Goal: Task Accomplishment & Management: Manage account settings

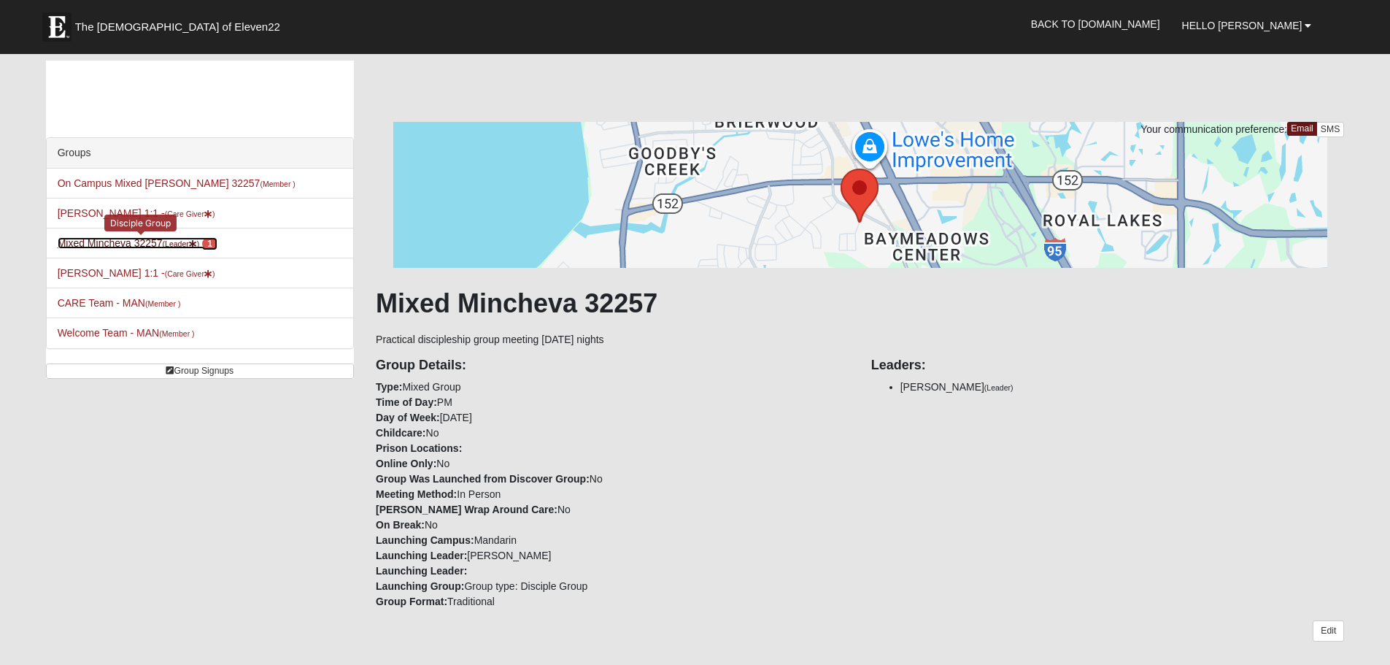
click at [140, 240] on link "Mixed Mincheva 32257 (Leader ) 1" at bounding box center [138, 243] width 160 height 12
click at [116, 238] on link "Mixed Mincheva 32257 (Leader ) 1" at bounding box center [138, 243] width 160 height 12
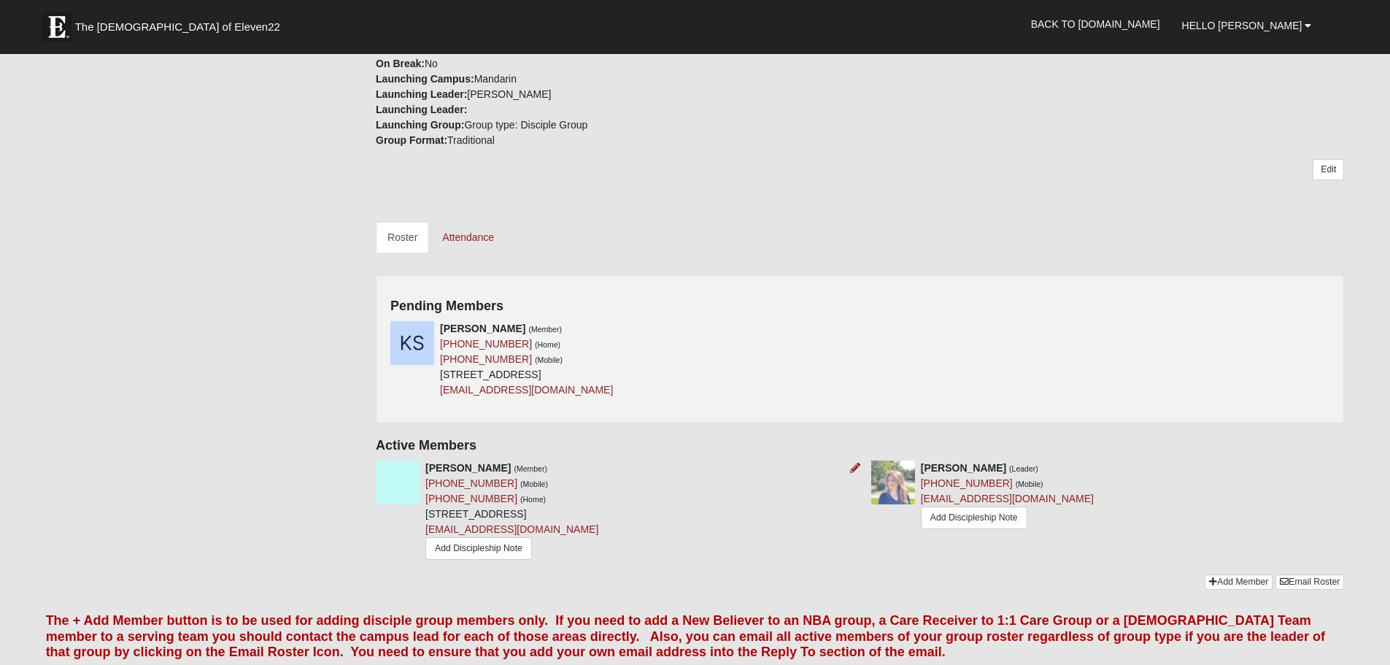
scroll to position [429, 0]
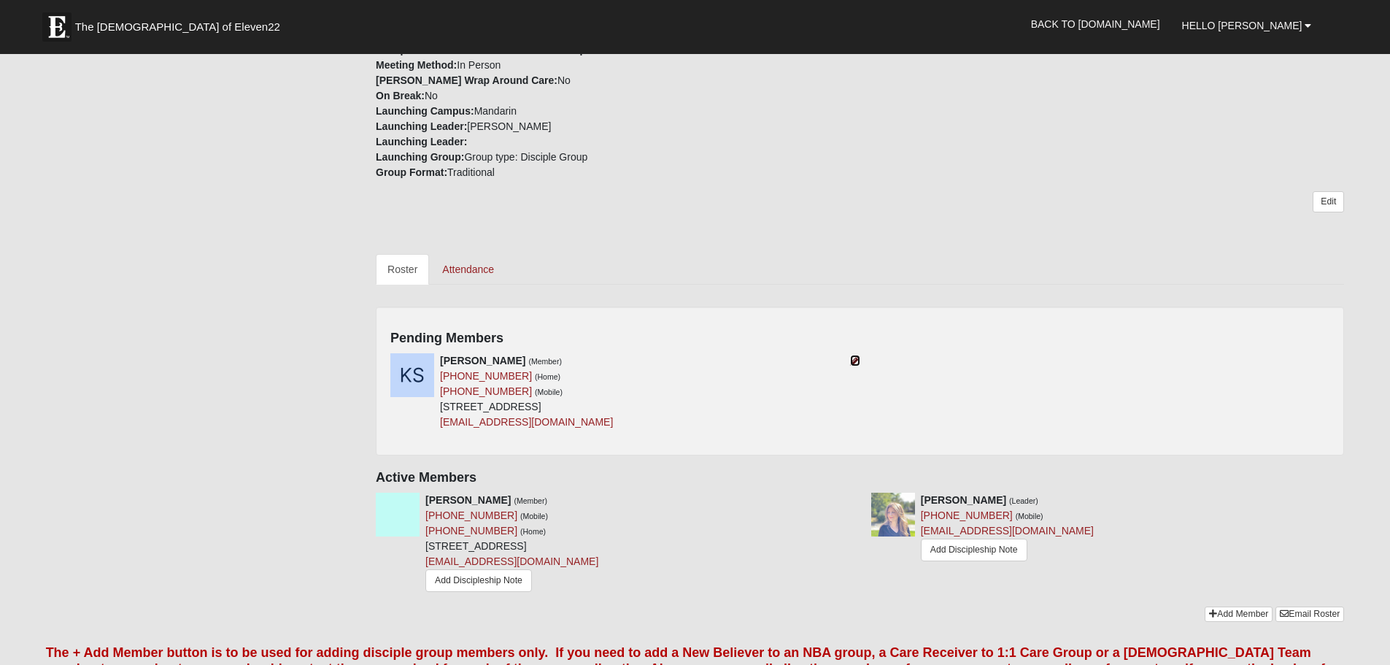
click at [857, 358] on icon at bounding box center [855, 360] width 10 height 10
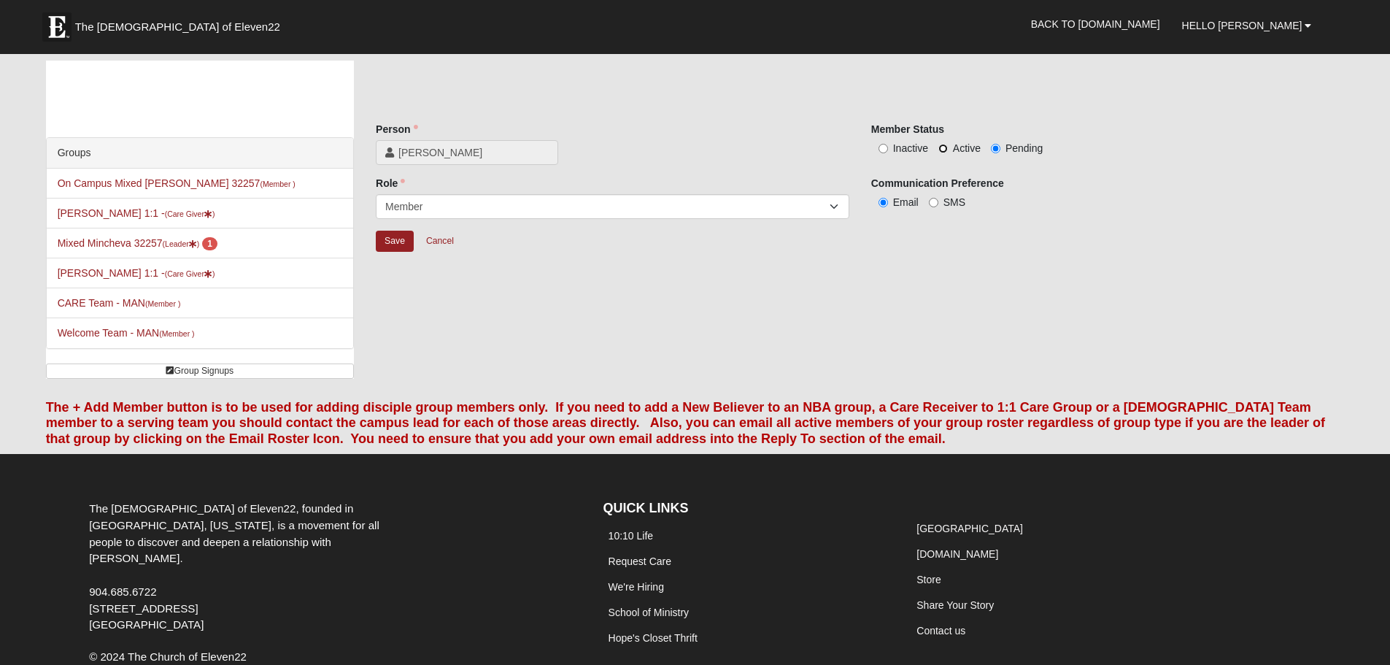
click at [938, 147] on input "Active" at bounding box center [942, 148] width 9 height 9
radio input "true"
drag, startPoint x: 934, startPoint y: 202, endPoint x: 935, endPoint y: 223, distance: 21.2
click at [934, 204] on input "SMS" at bounding box center [933, 202] width 9 height 9
radio input "true"
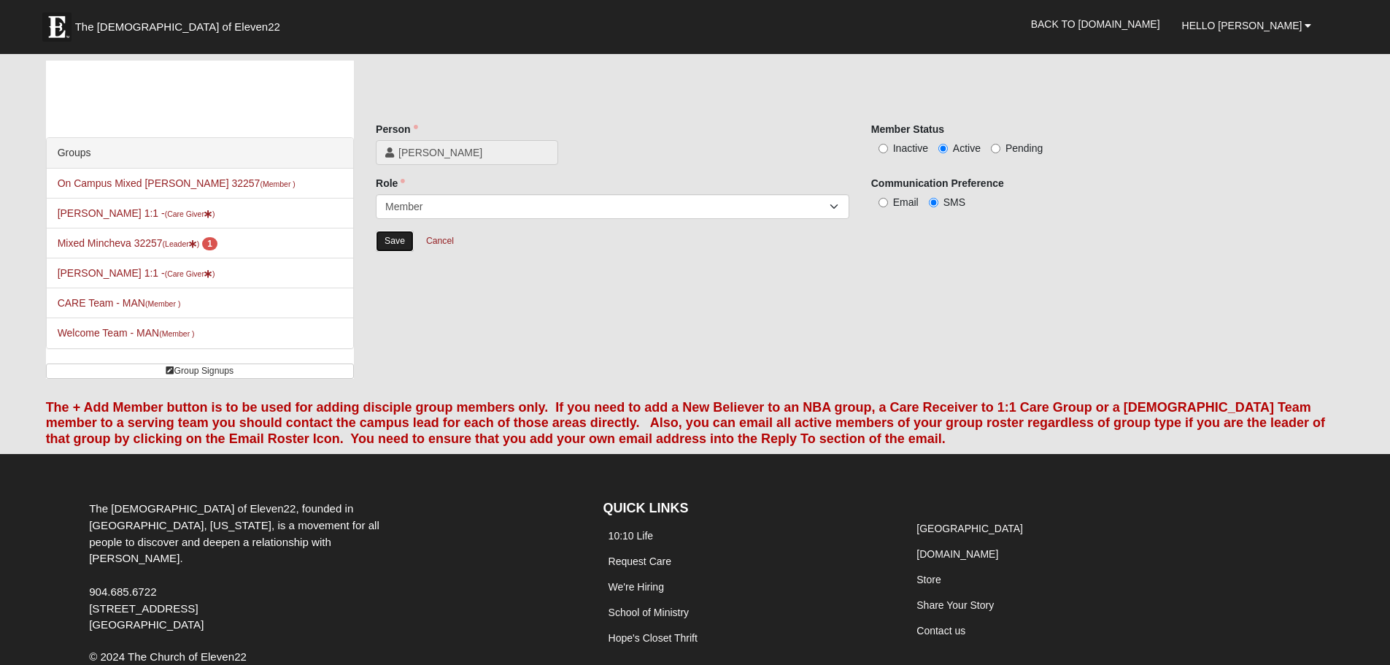
click at [401, 238] on input "Save" at bounding box center [395, 241] width 38 height 21
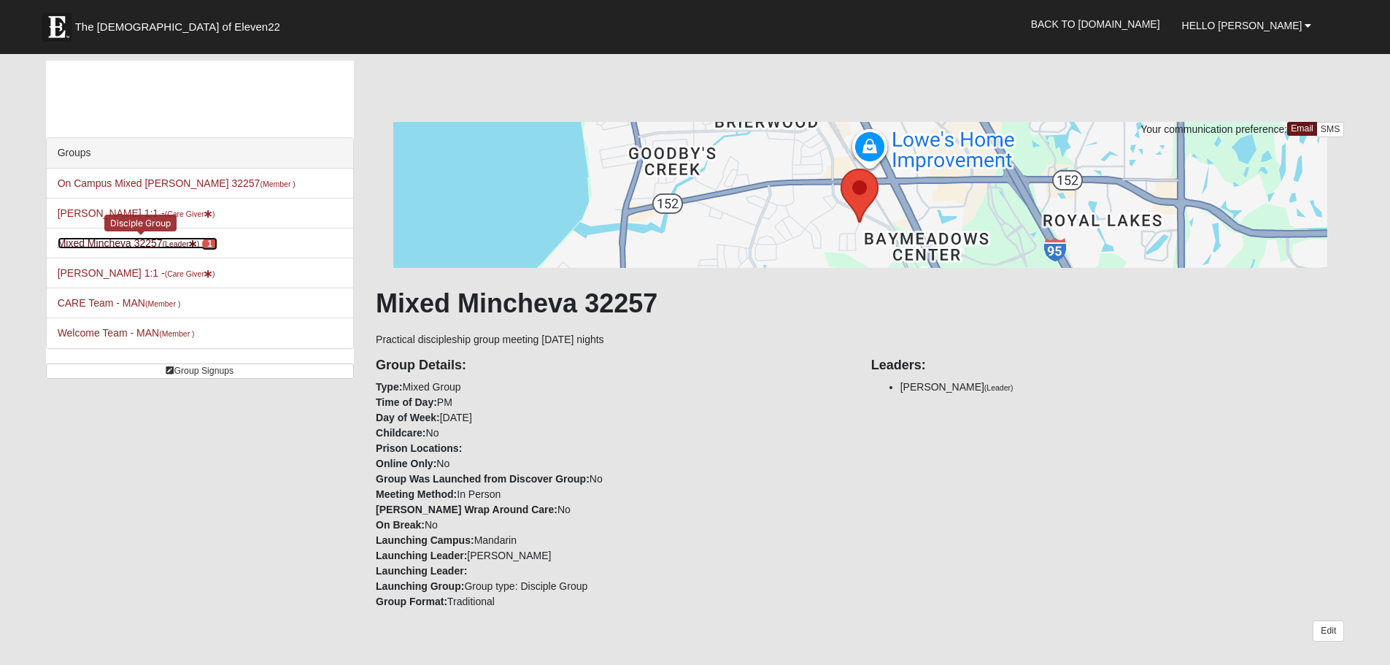
click at [123, 239] on link "Mixed Mincheva 32257 (Leader ) 1" at bounding box center [138, 243] width 160 height 12
